Goal: Task Accomplishment & Management: Use online tool/utility

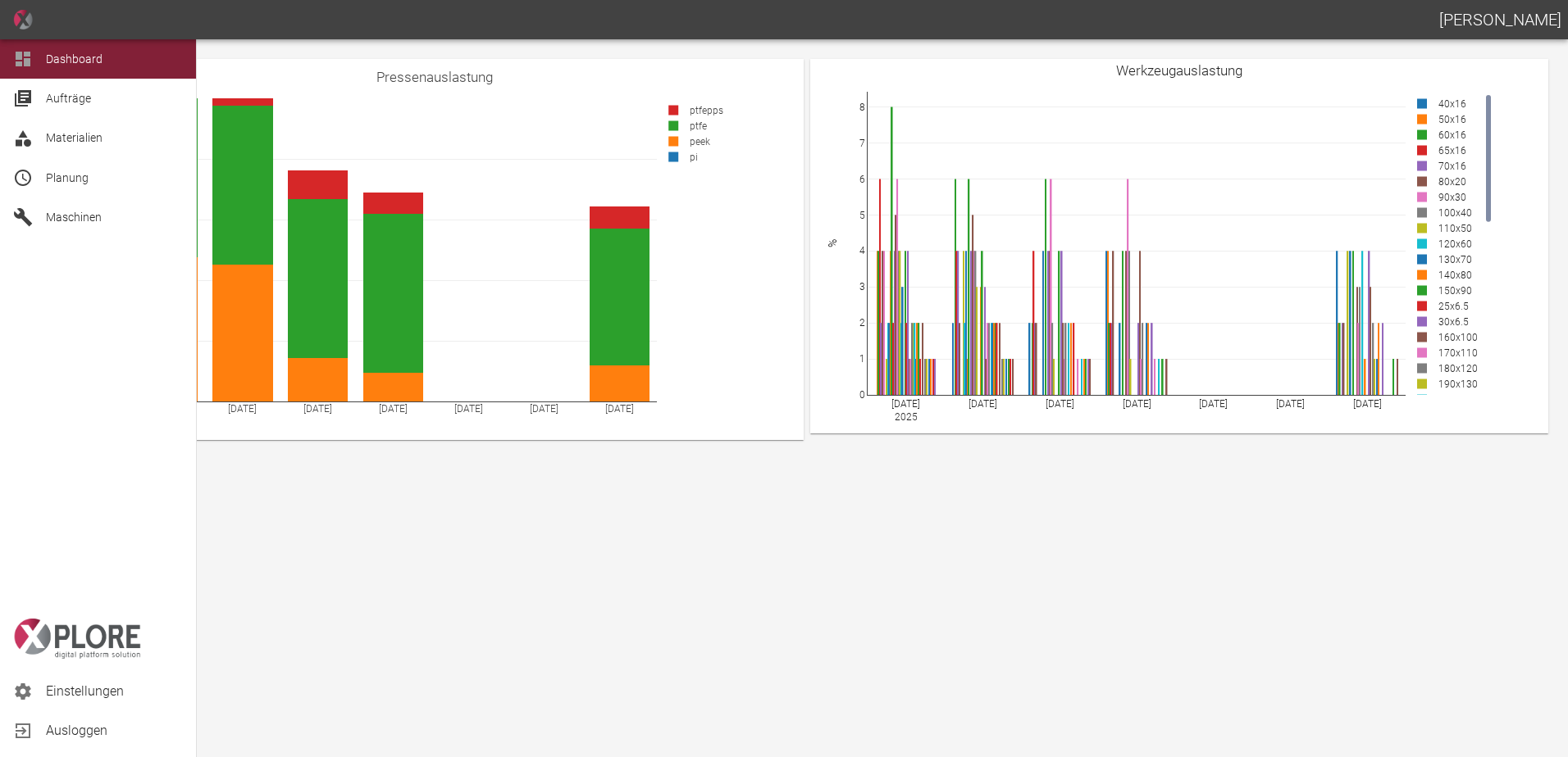
click at [41, 183] on div "Planung" at bounding box center [97, 177] width 196 height 40
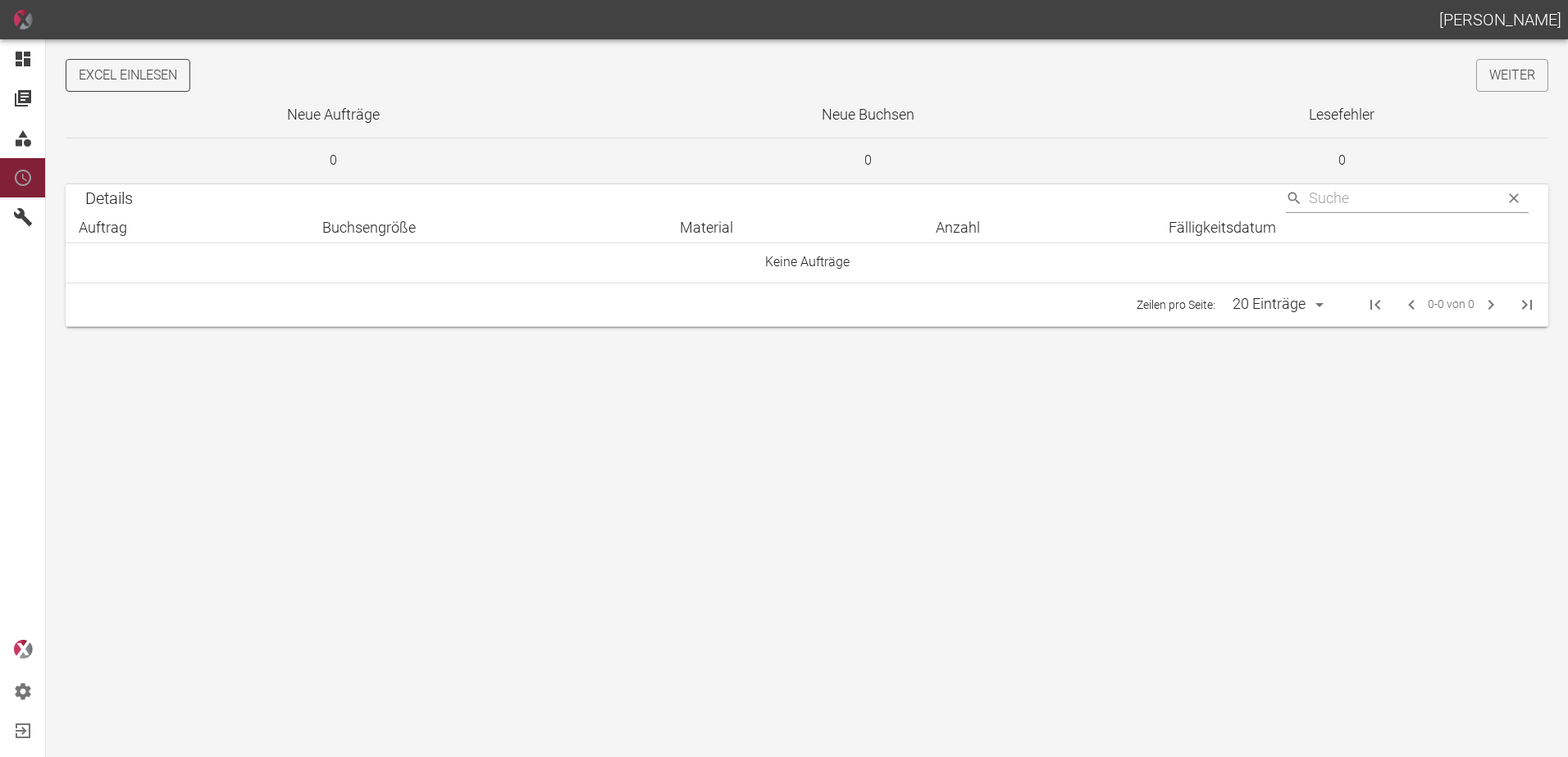
click at [166, 73] on button "Excel einlesen" at bounding box center [127, 75] width 124 height 33
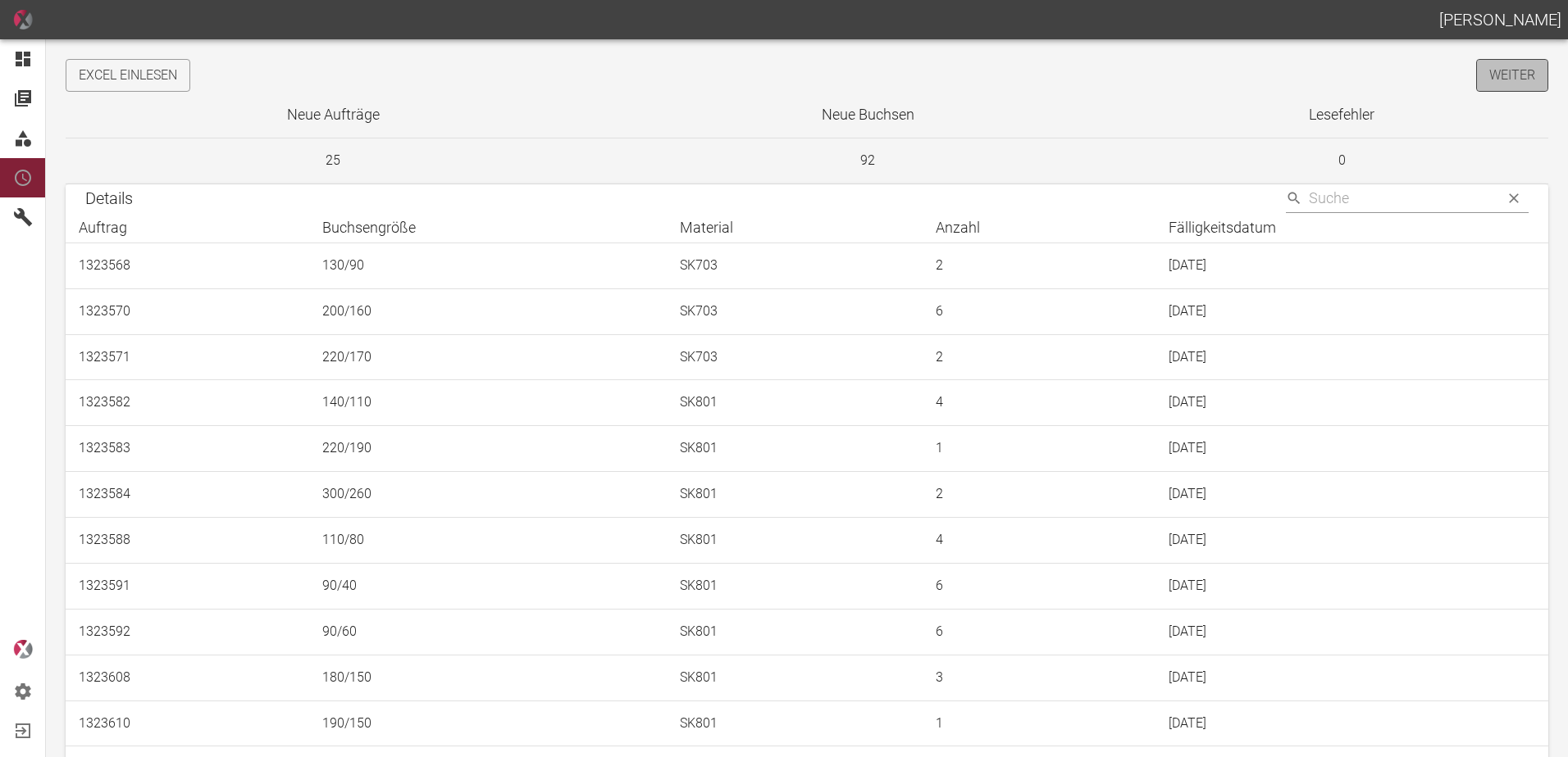
click at [1503, 80] on link "Weiter" at bounding box center [1512, 75] width 72 height 33
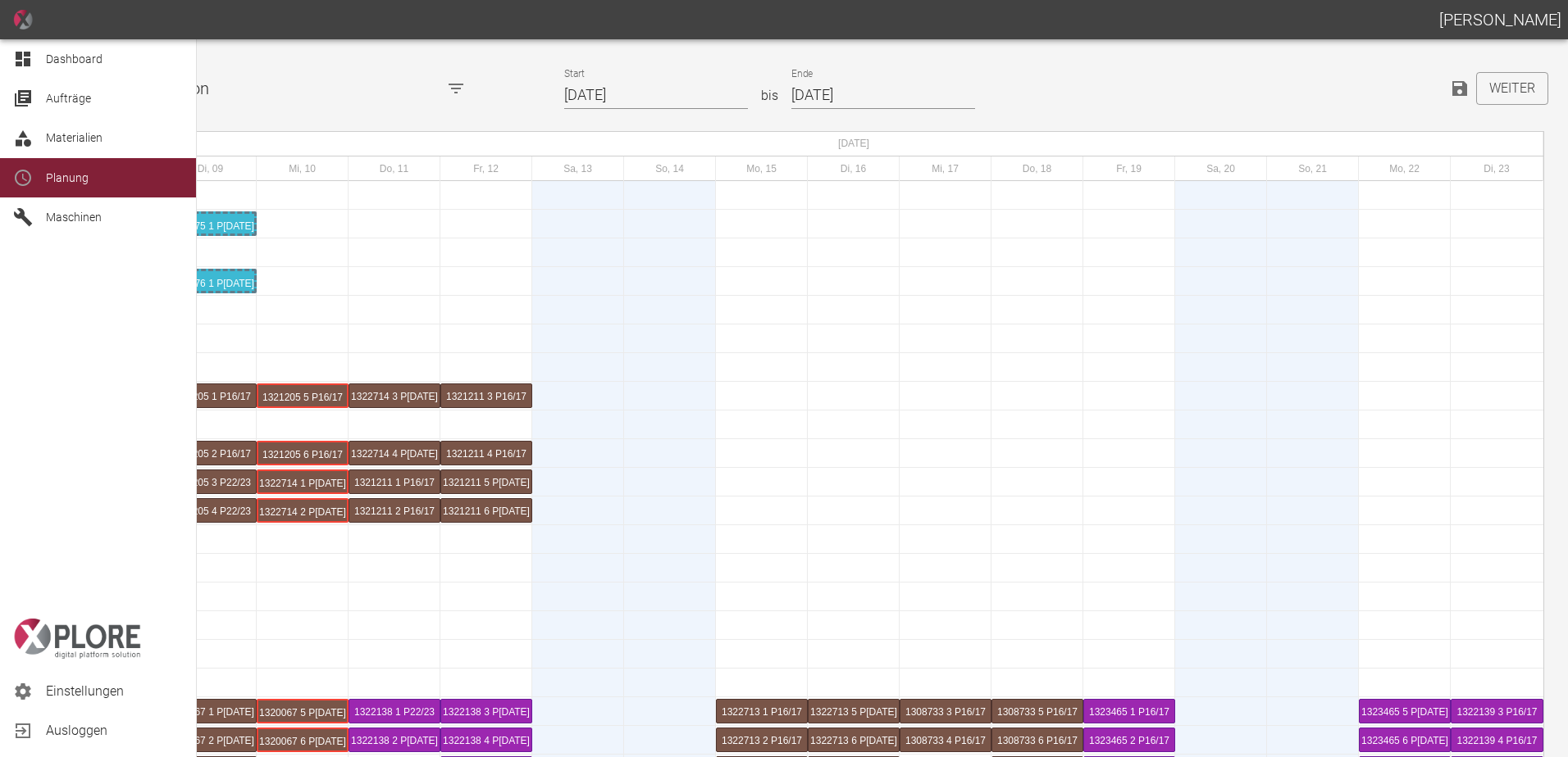
click at [34, 55] on div at bounding box center [25, 59] width 24 height 19
